Goal: Information Seeking & Learning: Check status

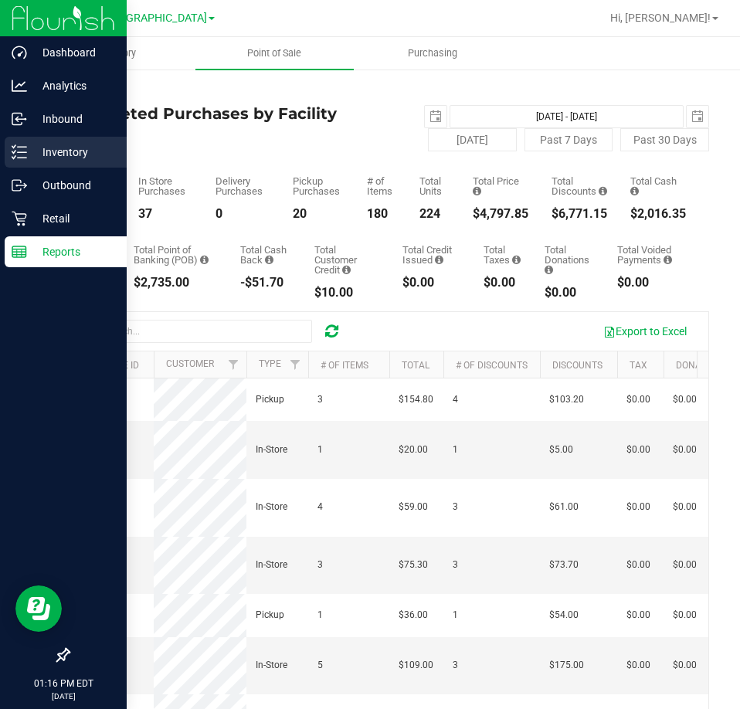
click at [53, 161] on p "Inventory" at bounding box center [73, 152] width 93 height 19
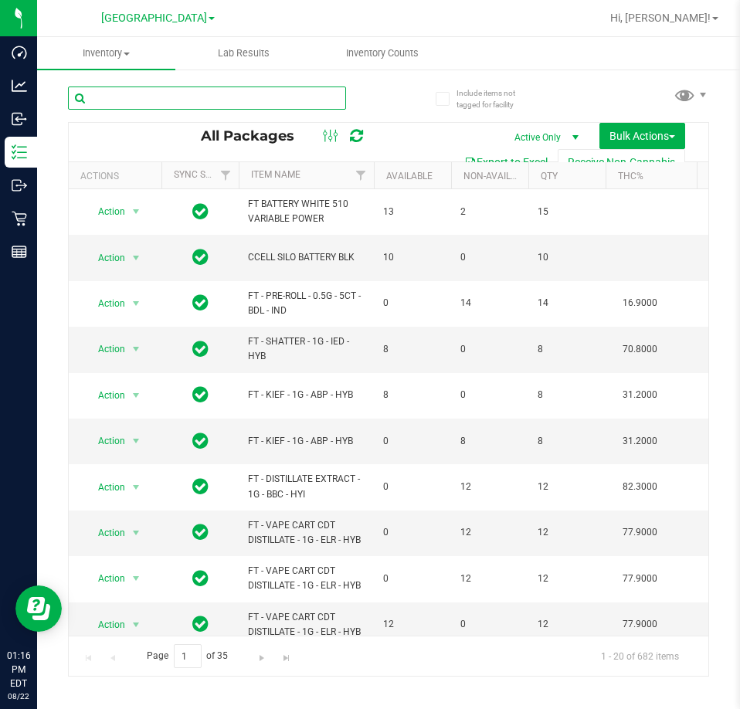
click at [196, 102] on input "text" at bounding box center [207, 98] width 278 height 23
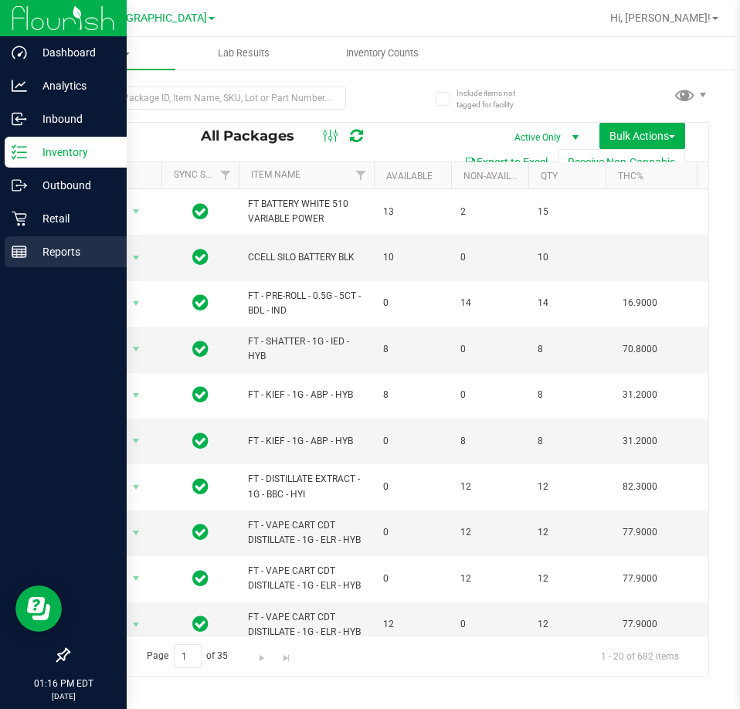
click at [56, 247] on p "Reports" at bounding box center [73, 252] width 93 height 19
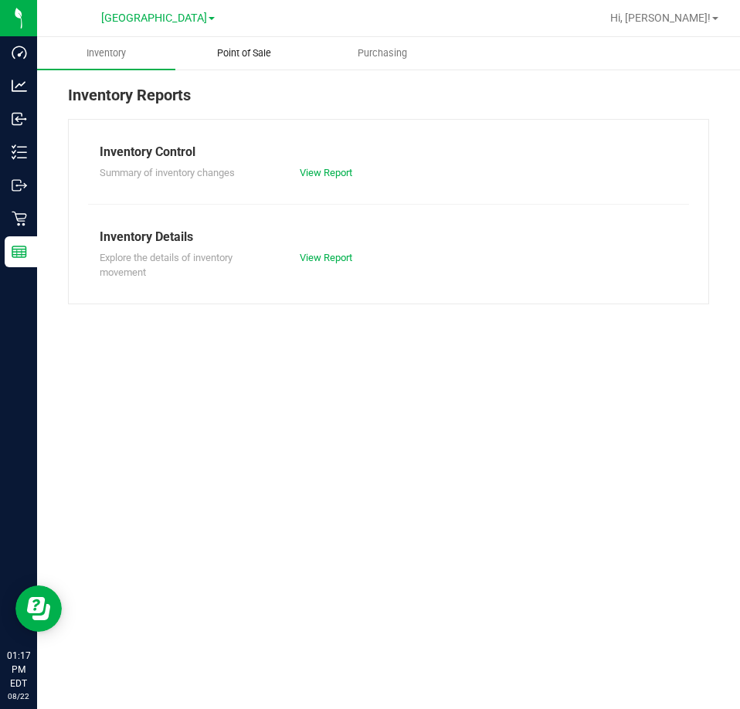
click at [236, 55] on span "Point of Sale" at bounding box center [244, 53] width 96 height 14
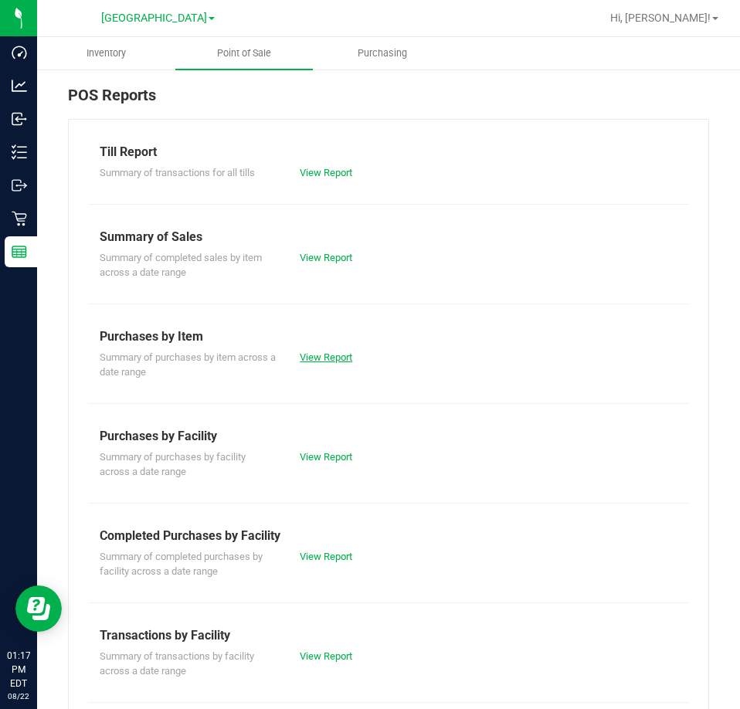
click at [322, 361] on link "View Report" at bounding box center [326, 358] width 53 height 12
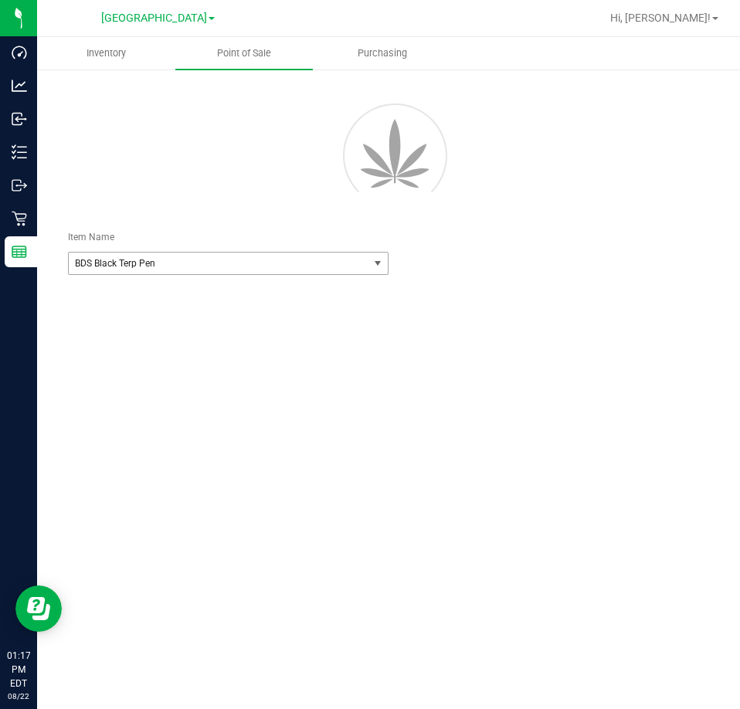
click at [251, 262] on span "BDS Black Terp Pen" at bounding box center [213, 263] width 276 height 11
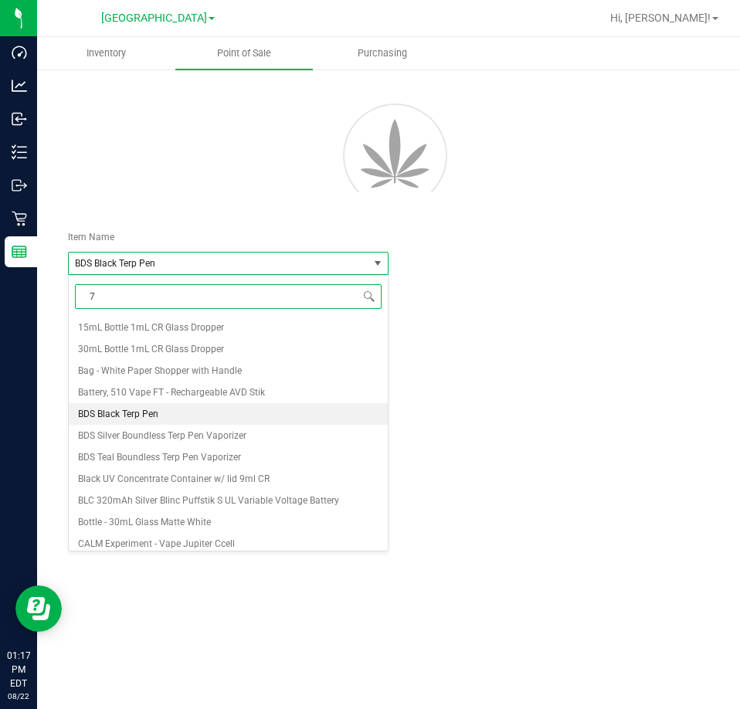
type input "7g"
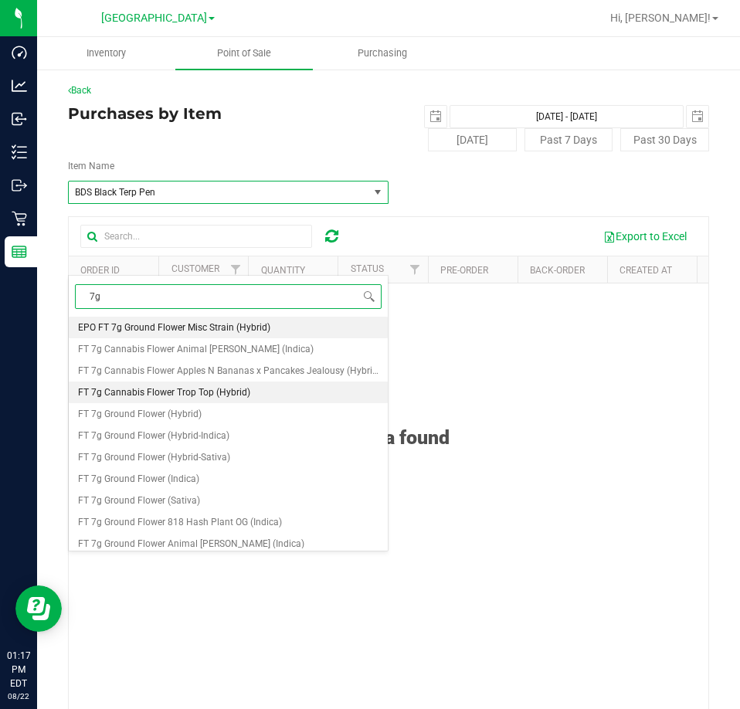
click at [242, 393] on span "FT 7g Cannabis Flower Trop Top (Hybrid)" at bounding box center [164, 392] width 172 height 11
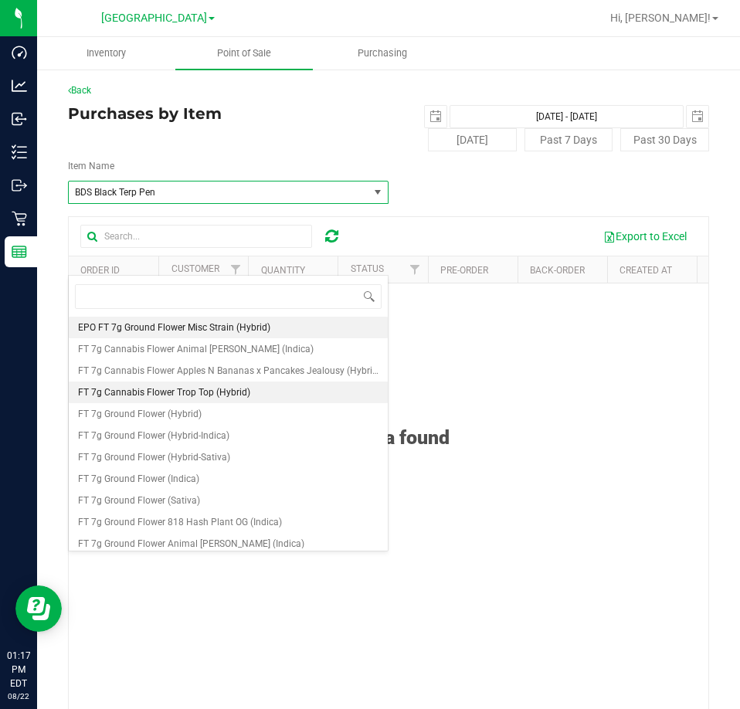
scroll to position [65718, 0]
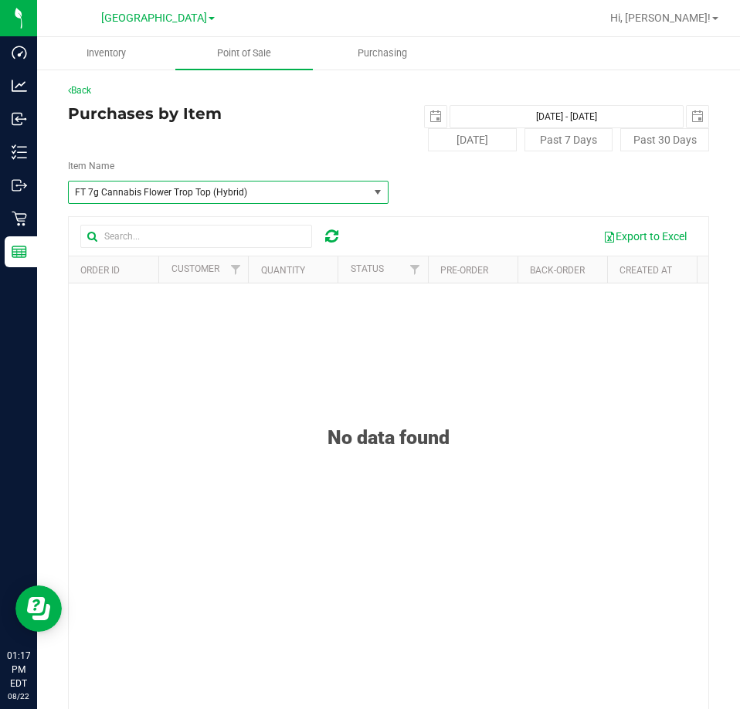
click at [346, 129] on div "Purchases by Item [DATE] [DATE] - [DATE] [DATE] [DATE] Past 7 Days Past 30 Days" at bounding box center [388, 128] width 641 height 46
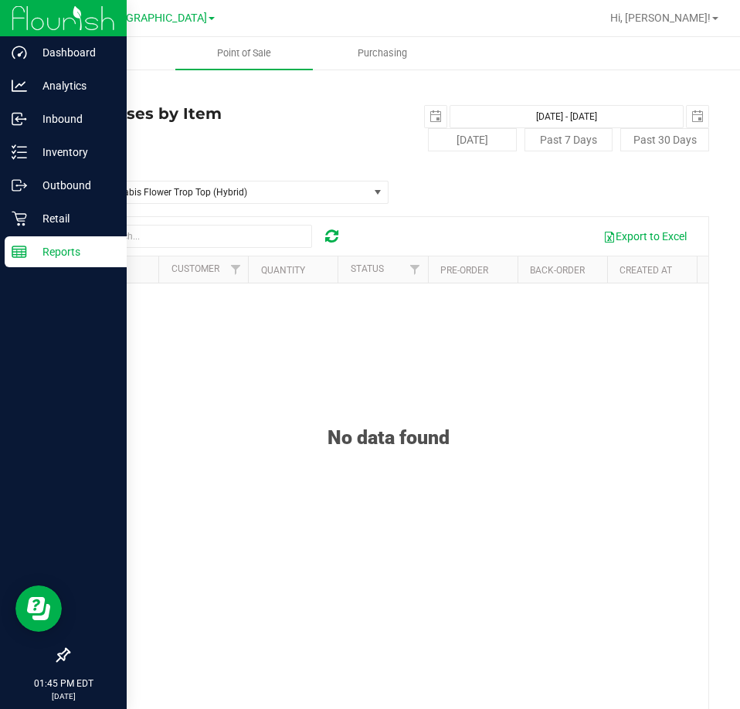
click at [53, 254] on p "Reports" at bounding box center [73, 252] width 93 height 19
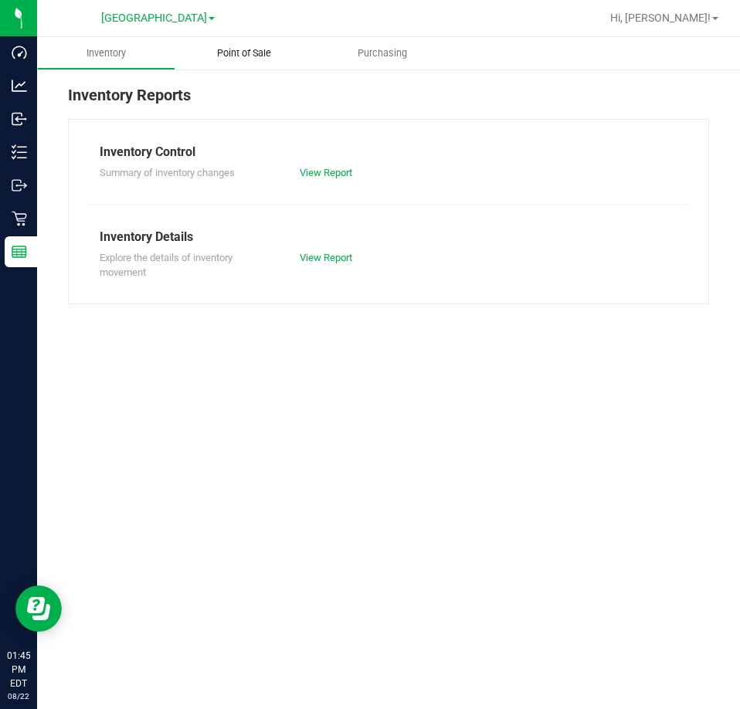
click at [255, 54] on span "Point of Sale" at bounding box center [244, 53] width 96 height 14
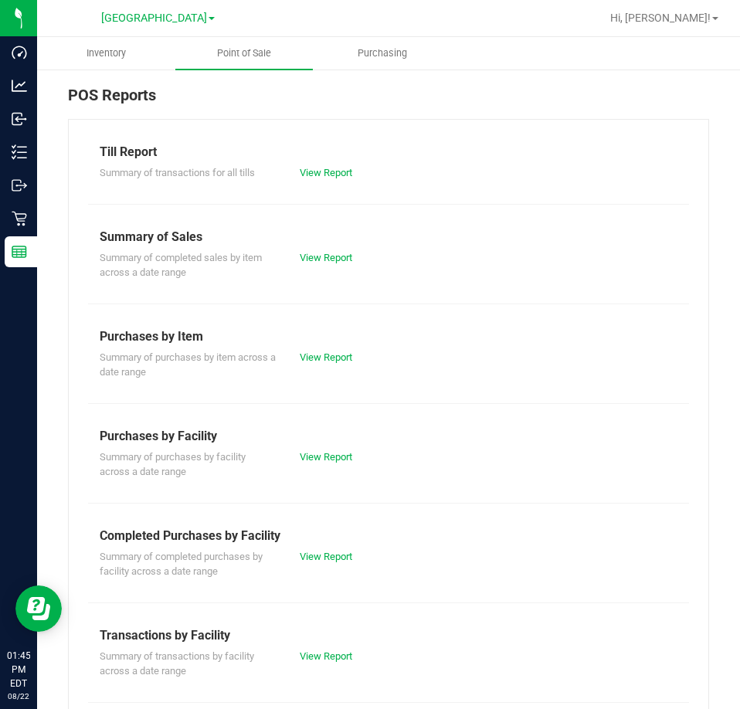
click at [340, 548] on div "Summary of completed purchases by facility across a date range View Report" at bounding box center [388, 563] width 601 height 34
click at [338, 560] on link "View Report" at bounding box center [326, 557] width 53 height 12
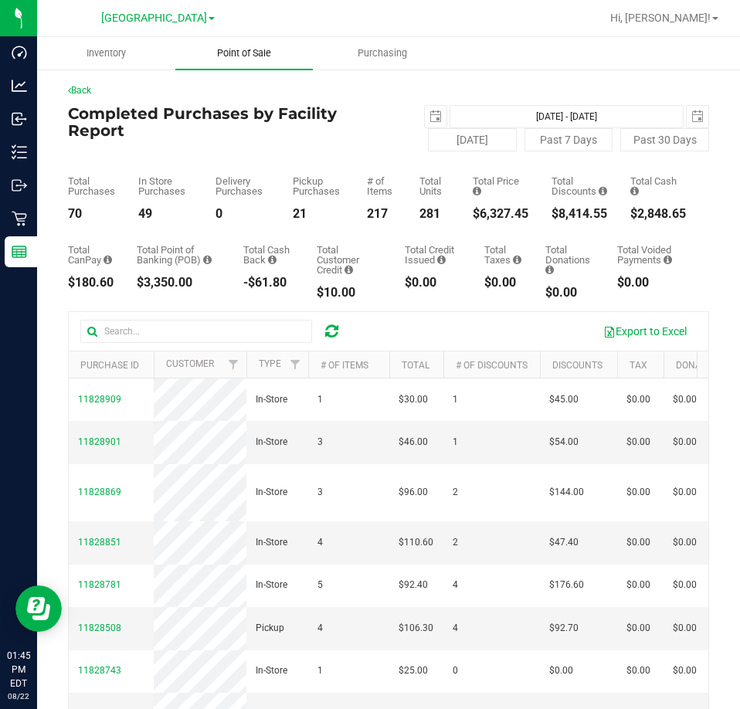
click at [243, 53] on span "Point of Sale" at bounding box center [244, 53] width 96 height 14
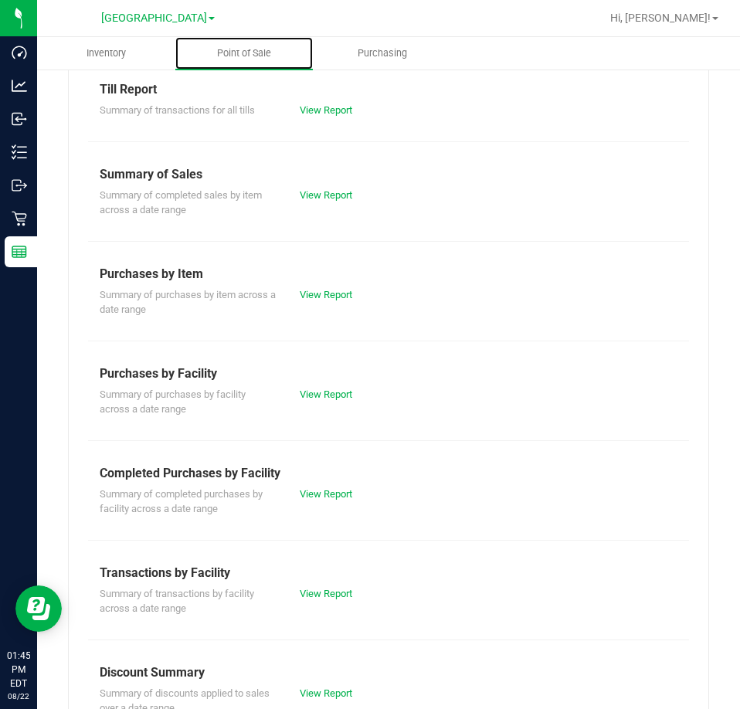
scroll to position [155, 0]
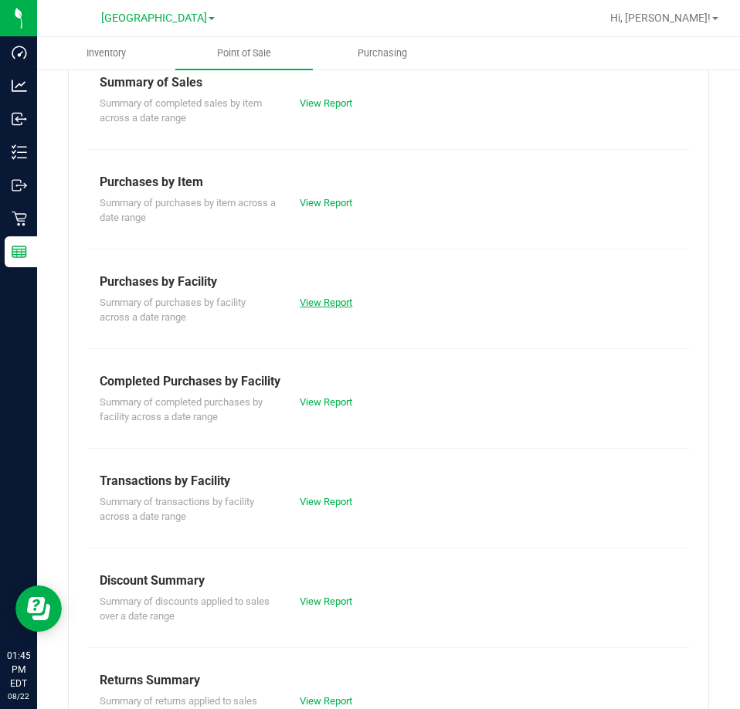
click at [329, 304] on link "View Report" at bounding box center [326, 303] width 53 height 12
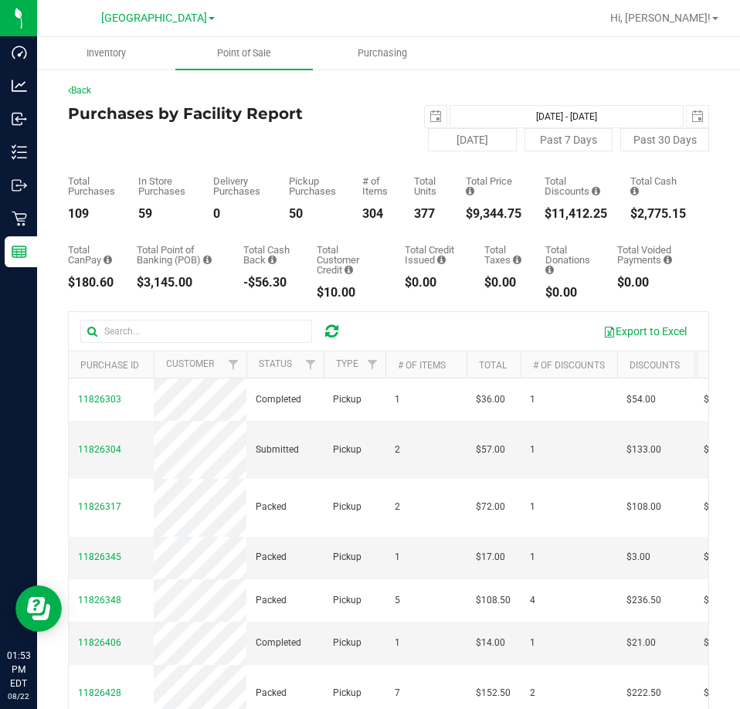
click at [342, 114] on h4 "Purchases by Facility Report" at bounding box center [228, 113] width 321 height 17
